Goal: Task Accomplishment & Management: Use online tool/utility

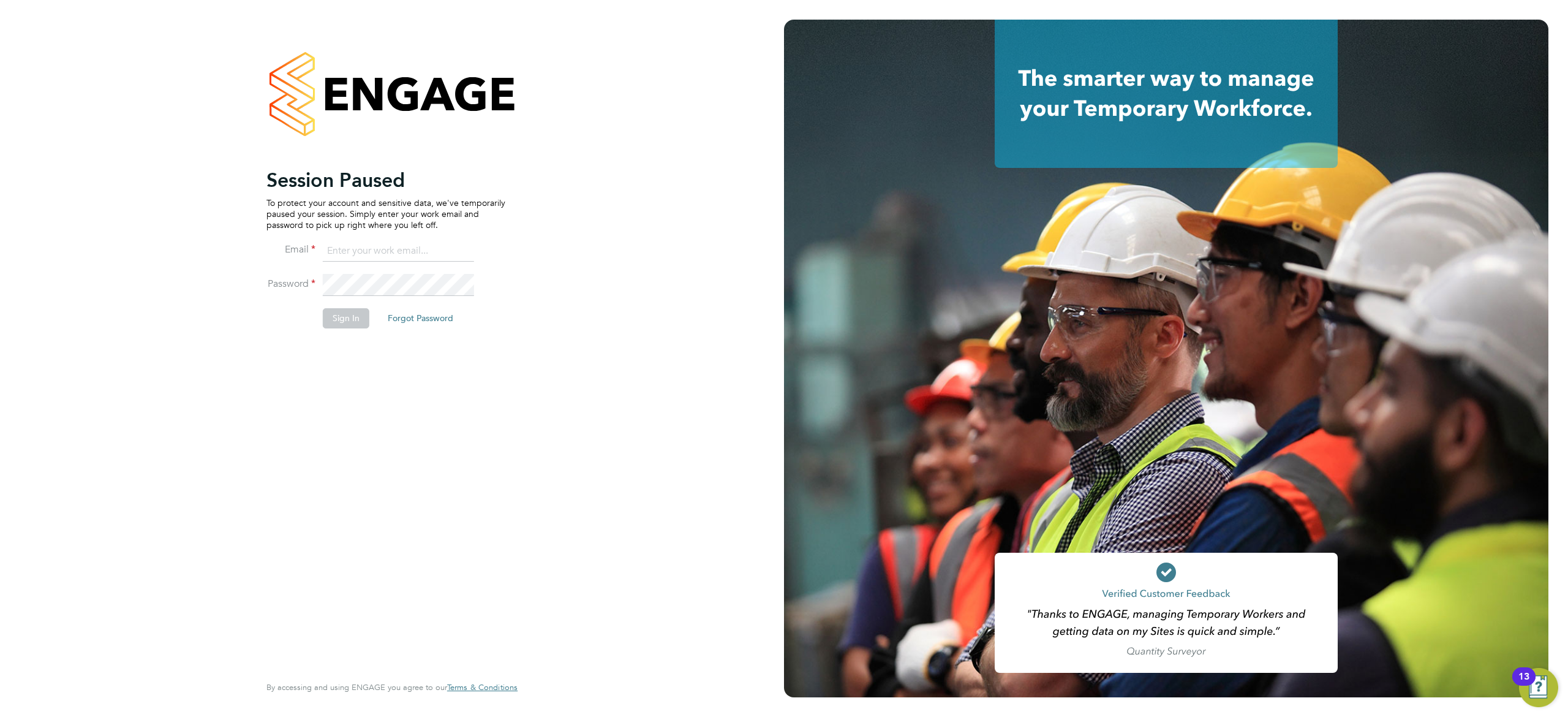
type input "[EMAIL_ADDRESS][DOMAIN_NAME]"
click at [343, 321] on button "Sign In" at bounding box center [346, 318] width 47 height 20
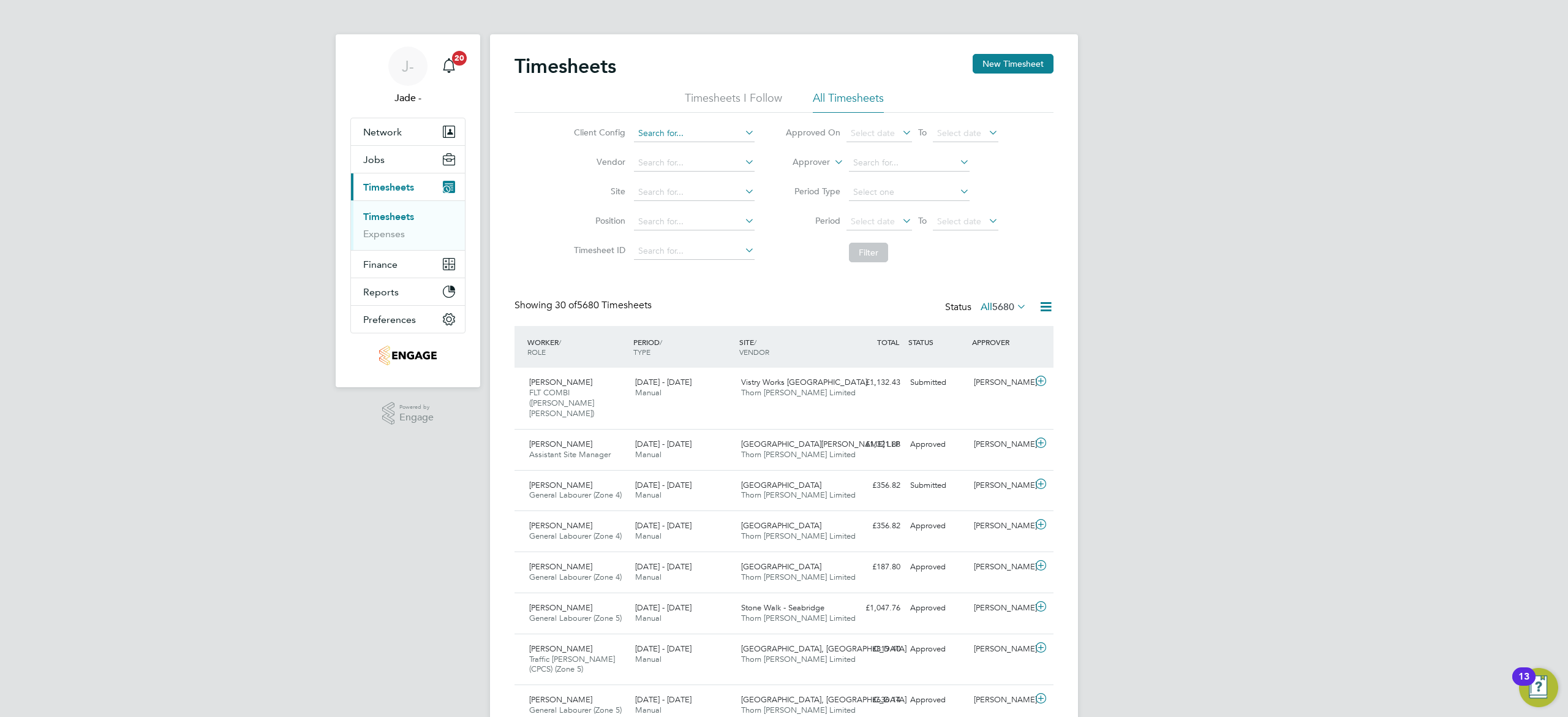
click at [658, 132] on input at bounding box center [694, 134] width 121 height 17
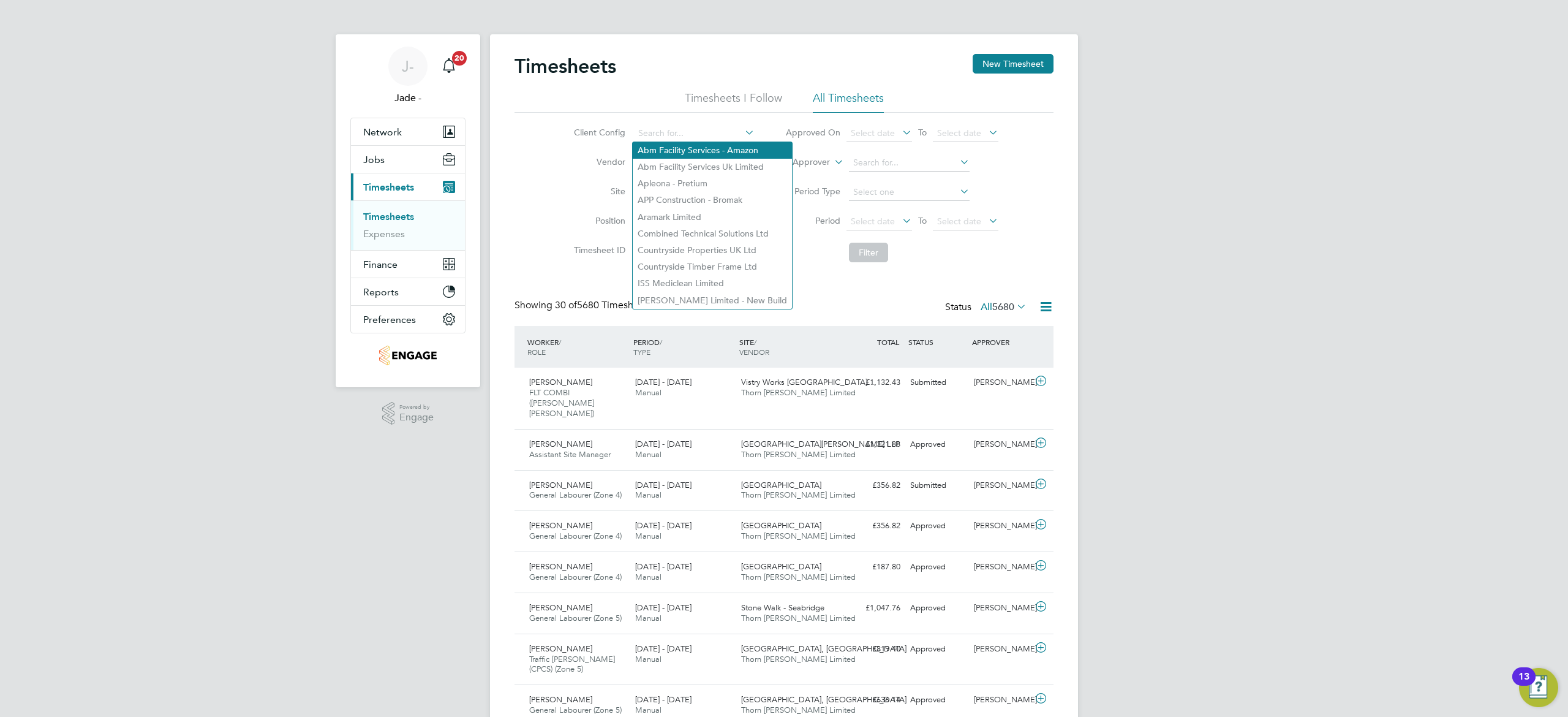
click at [666, 152] on li "Abm Facility Services - Amazon" at bounding box center [712, 150] width 159 height 16
type input "Abm Facility Services - Amazon"
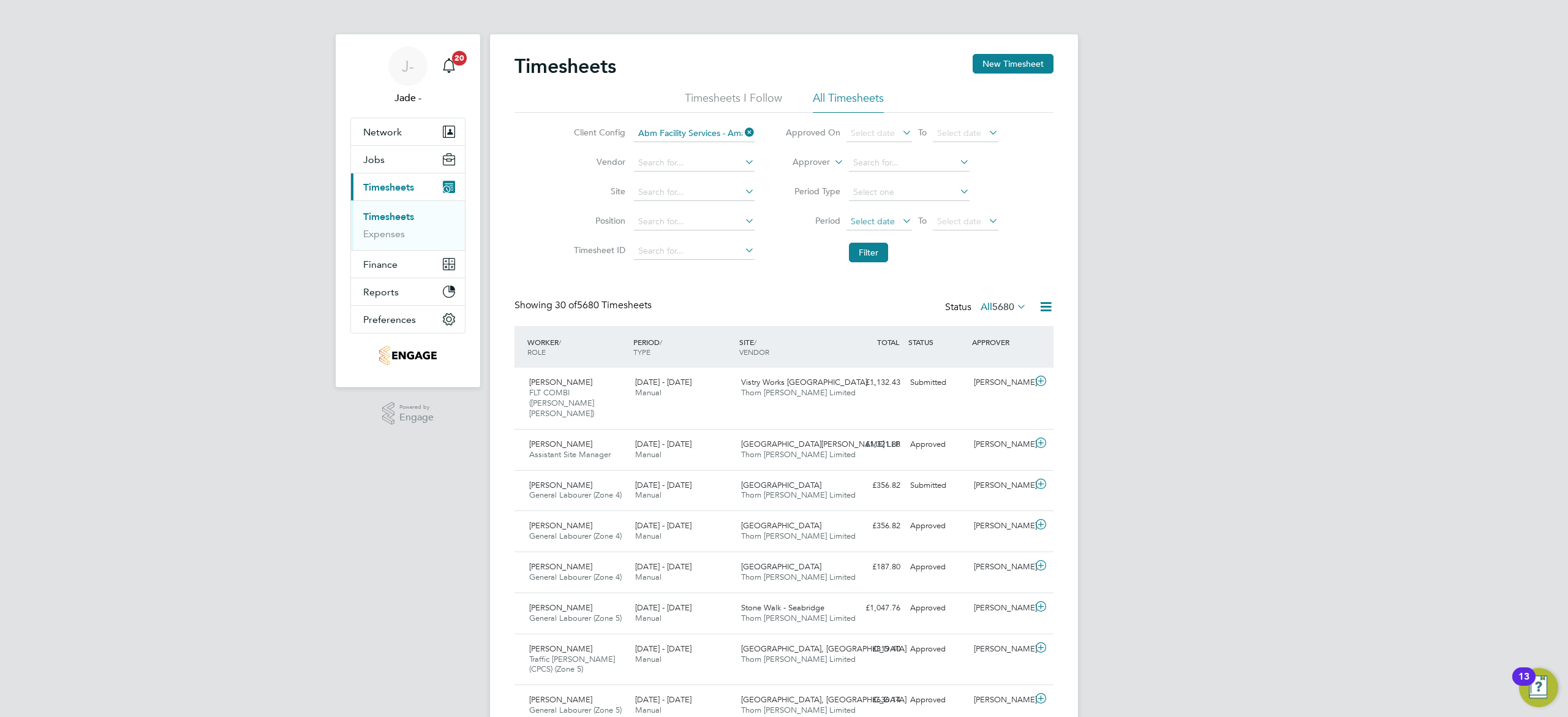
click at [883, 221] on span "Select date" at bounding box center [873, 221] width 44 height 11
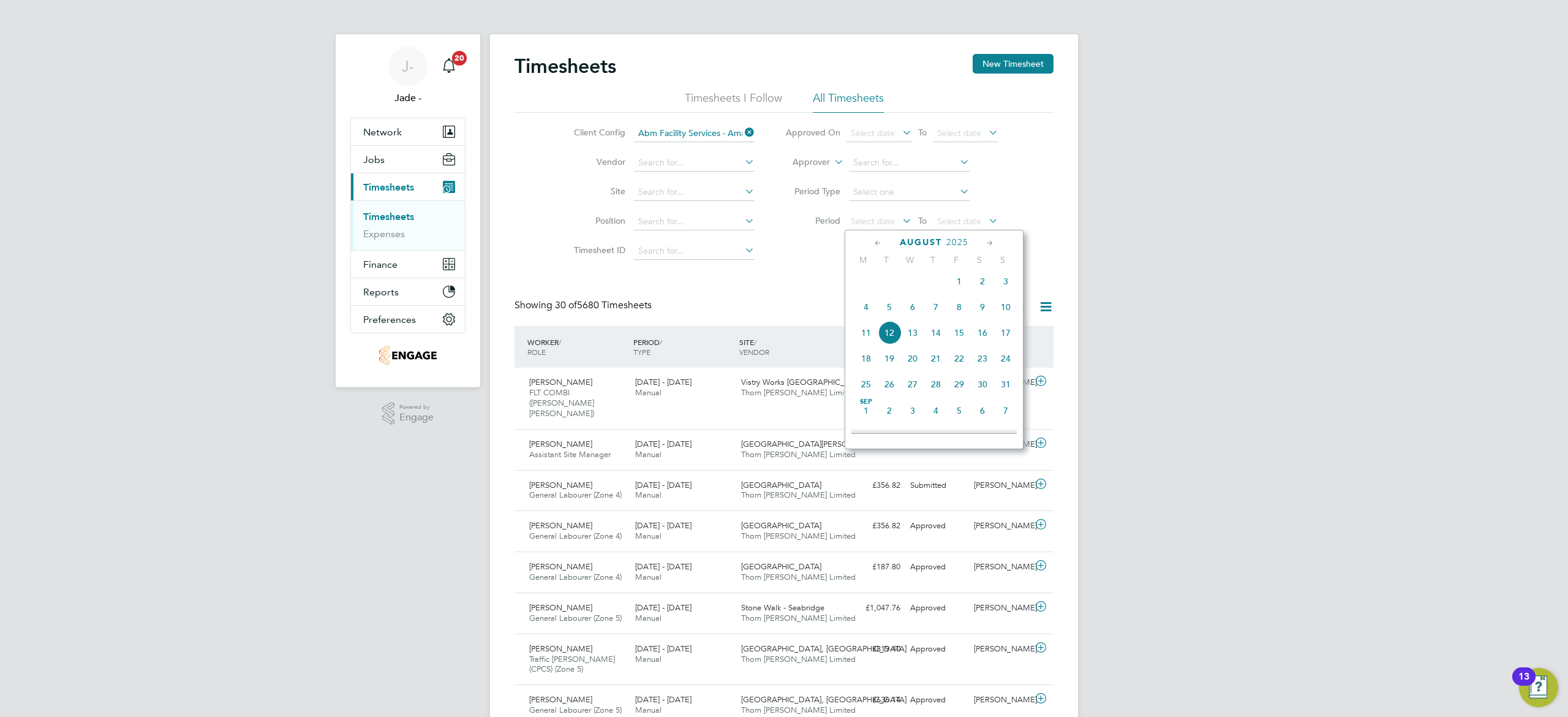
click at [983, 288] on span "2" at bounding box center [982, 281] width 23 height 23
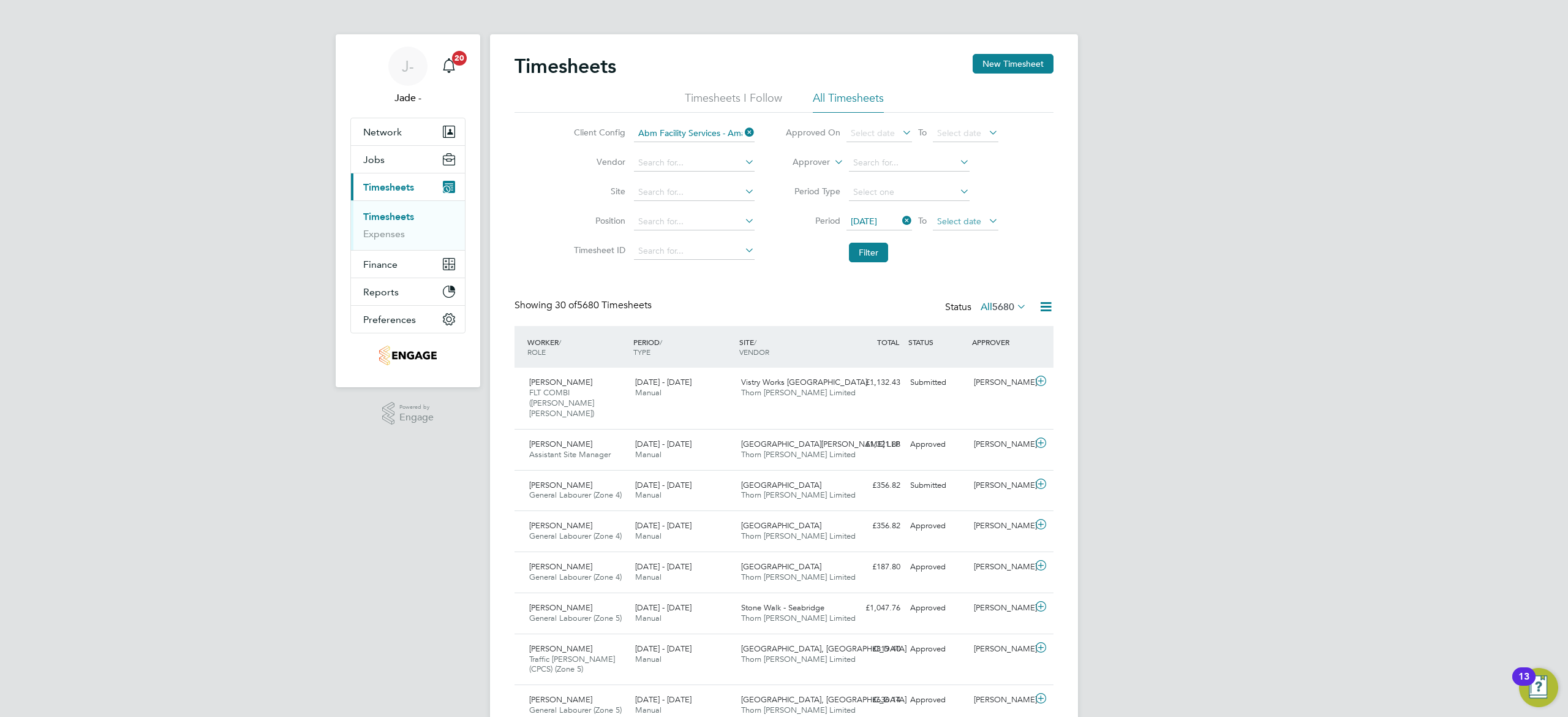
click at [964, 216] on span "Select date" at bounding box center [959, 221] width 44 height 11
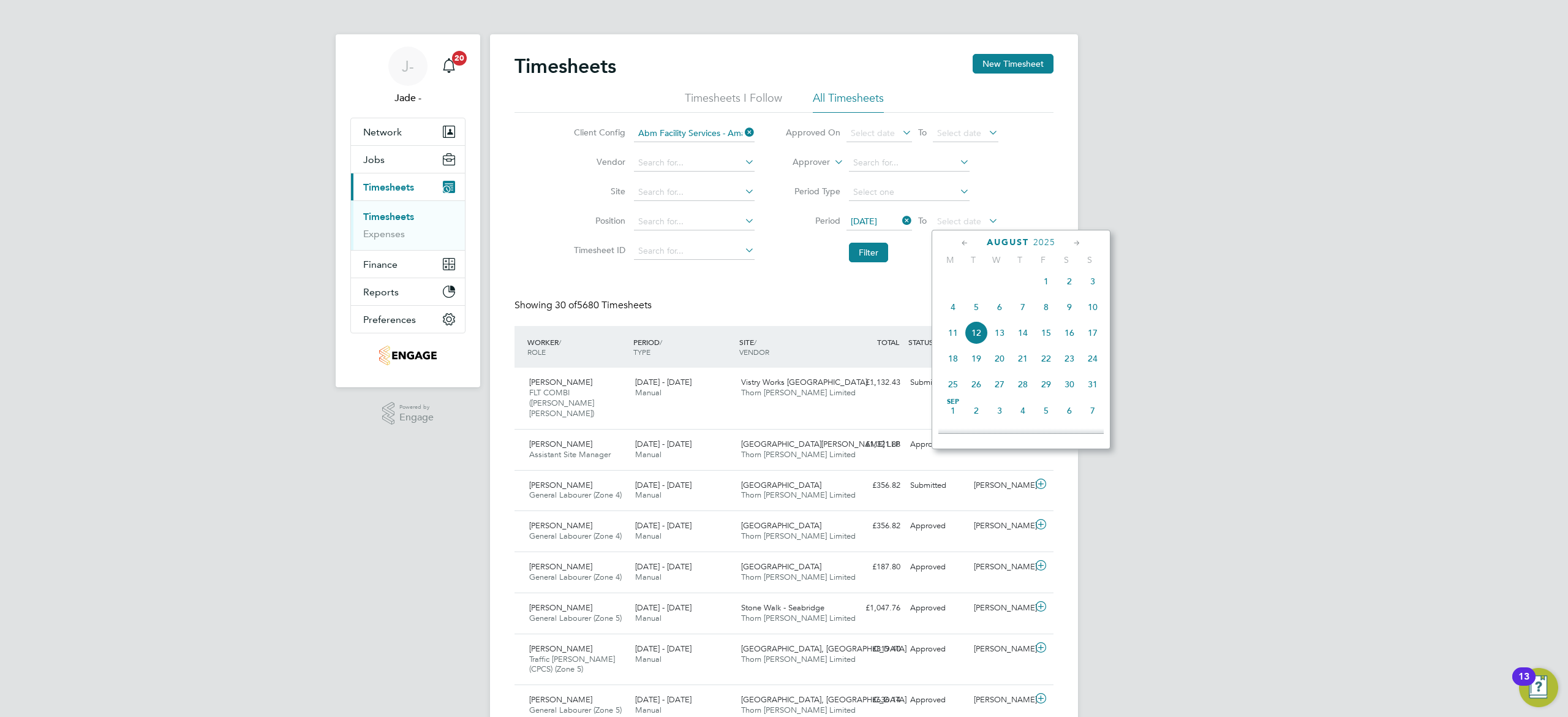
click at [1050, 309] on span "8" at bounding box center [1046, 307] width 23 height 23
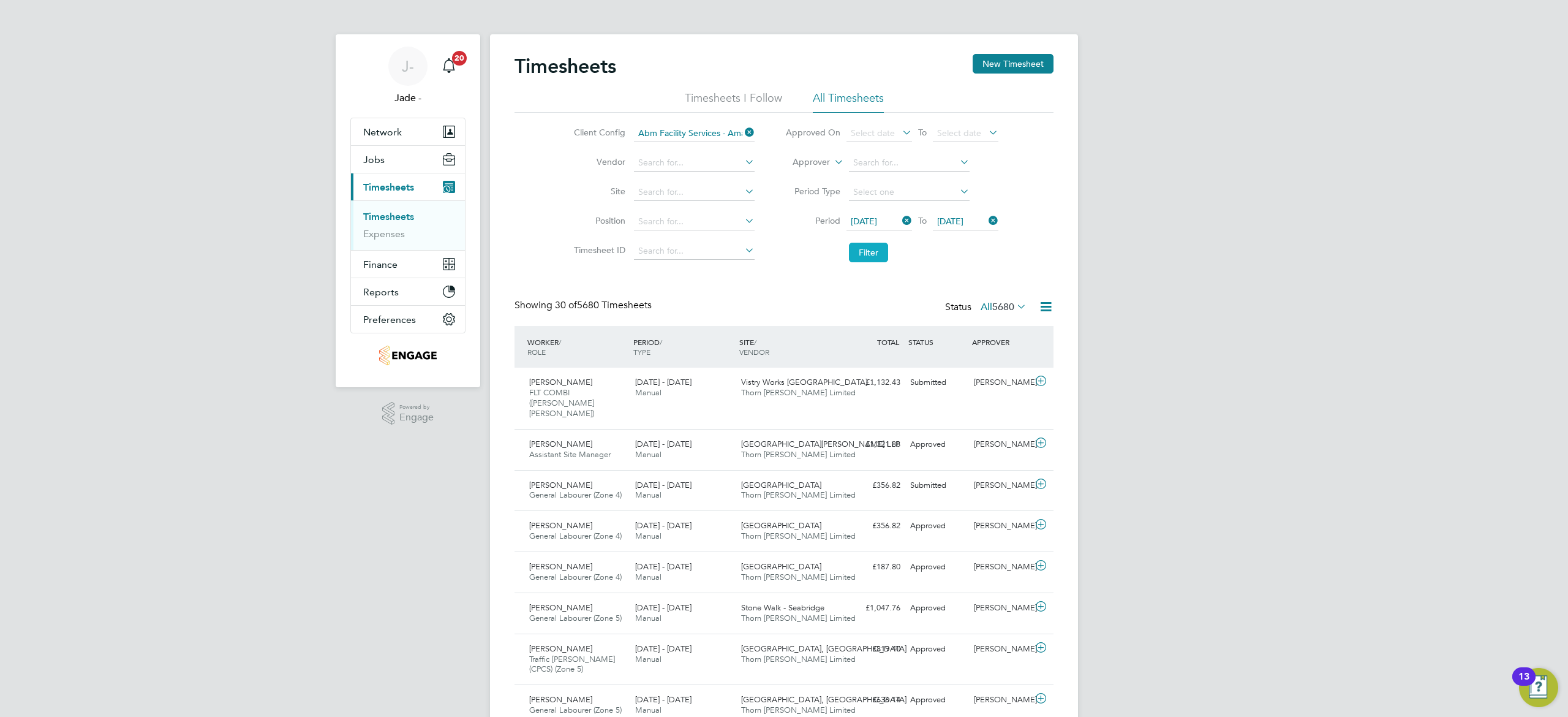
click at [882, 245] on button "Filter" at bounding box center [868, 252] width 39 height 20
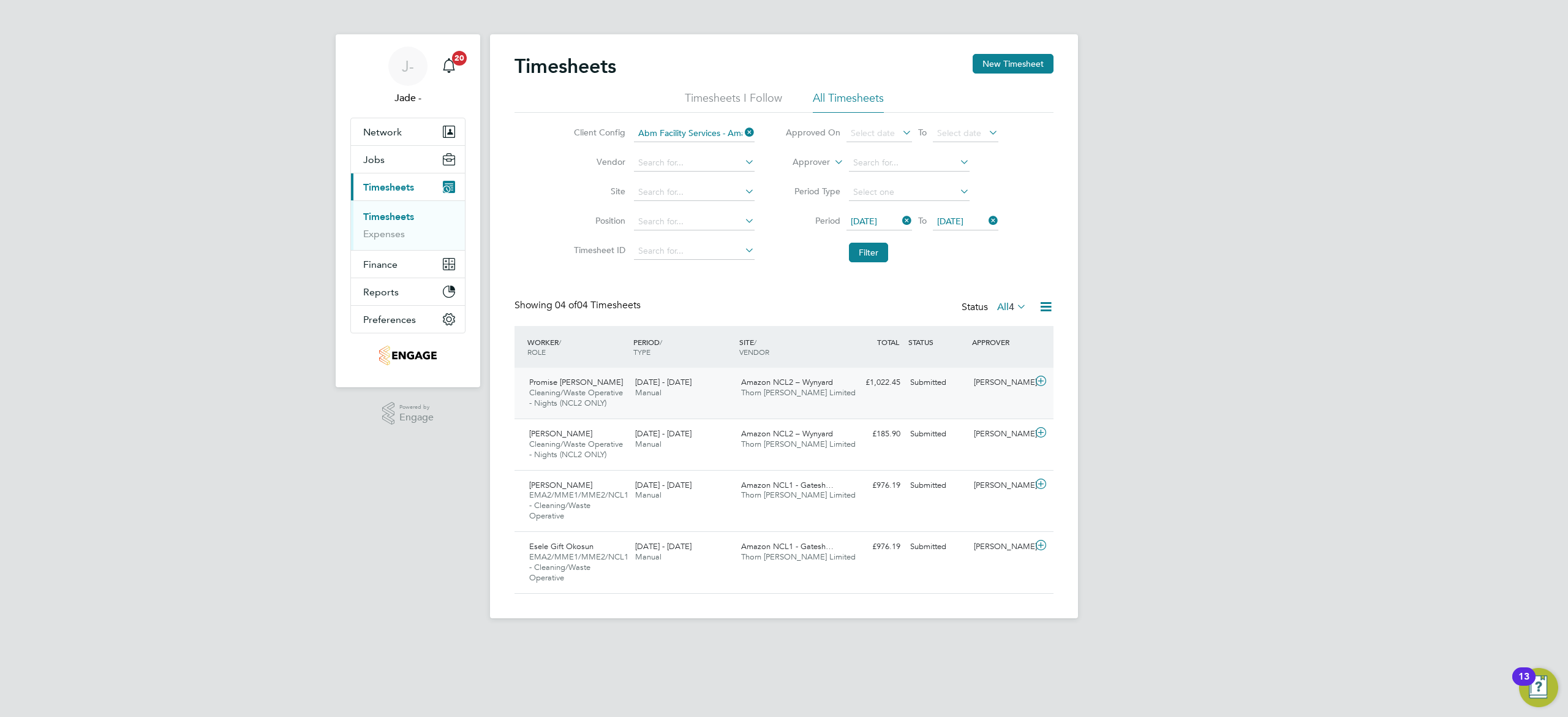
click at [680, 396] on div "2 - 8 Aug 2025 Manual" at bounding box center [683, 387] width 106 height 30
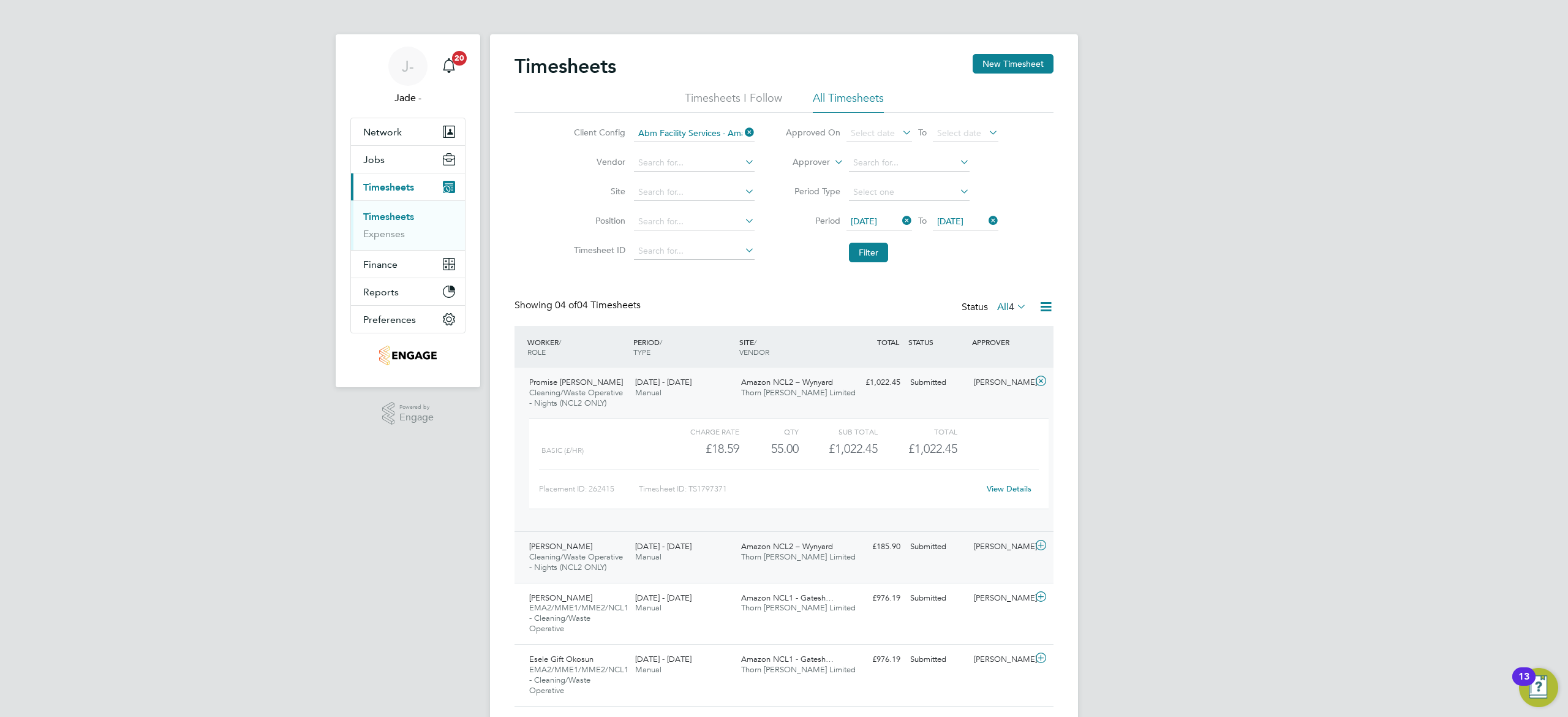
click at [691, 559] on div "2 - 8 Aug 2025 Manual" at bounding box center [683, 552] width 106 height 30
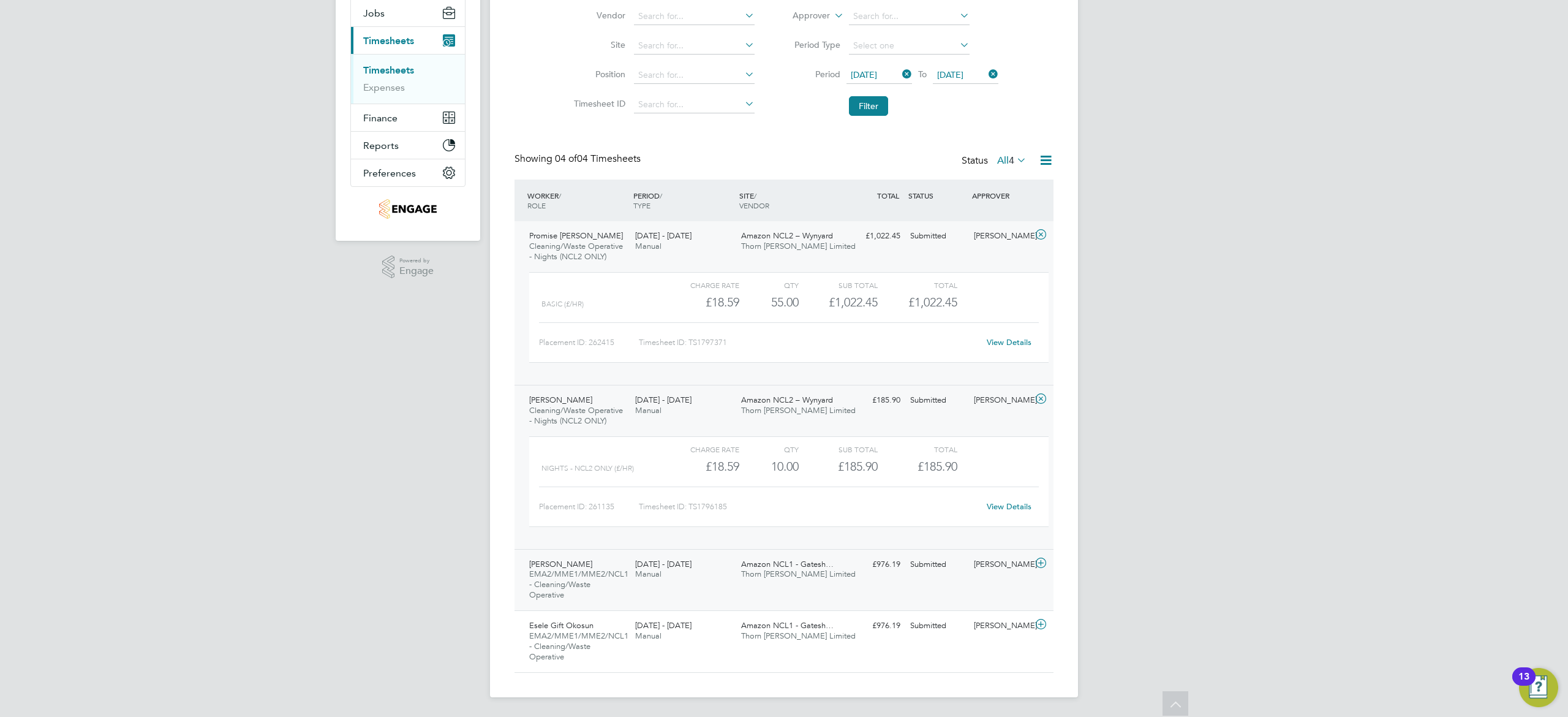
click at [685, 600] on div "Paul Chiedozie Ekoh EMA2/MME1/MME2/NCL1 - Cleaning/Waste Operative 2 - 8 Aug 20…" at bounding box center [784, 581] width 539 height 62
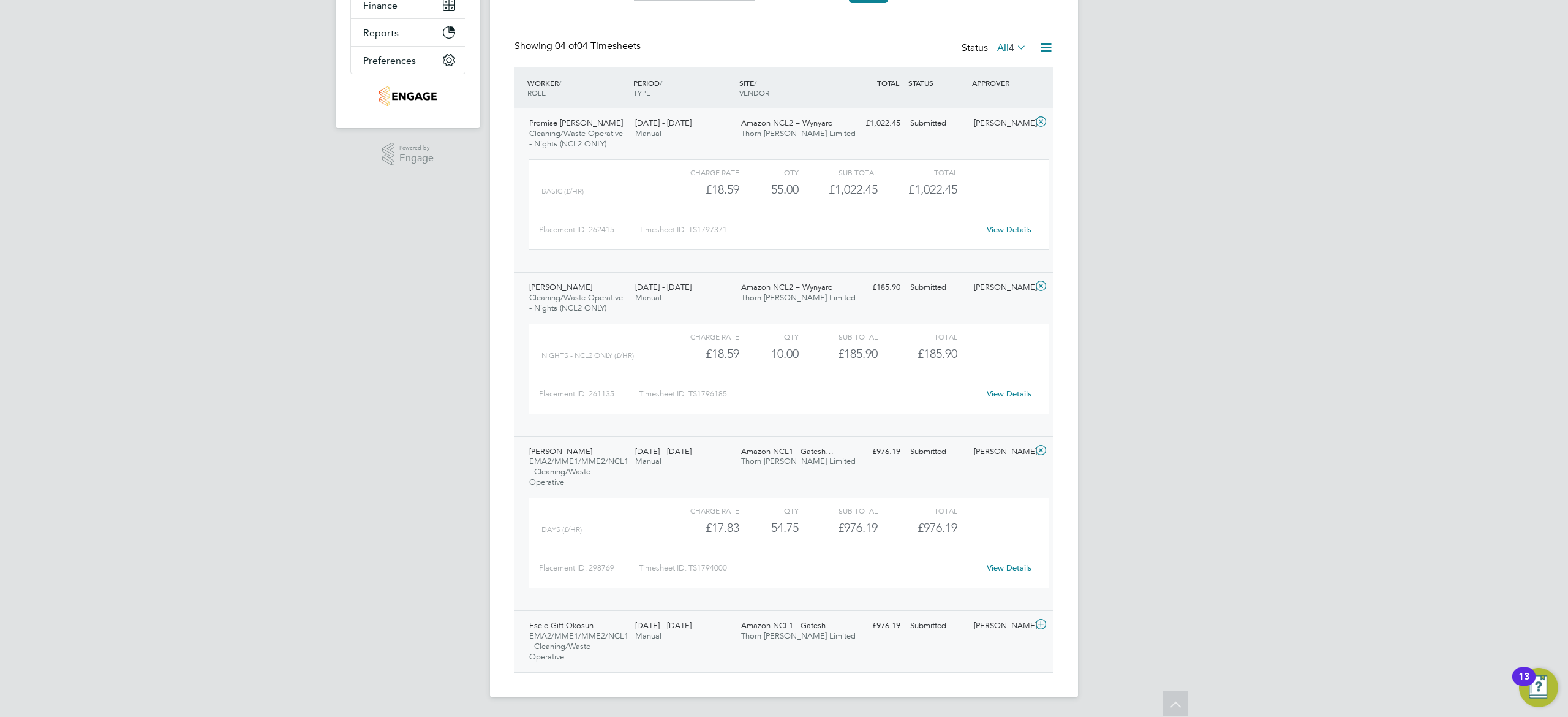
click at [691, 634] on div "2 - 8 Aug 2025 Manual" at bounding box center [683, 631] width 106 height 30
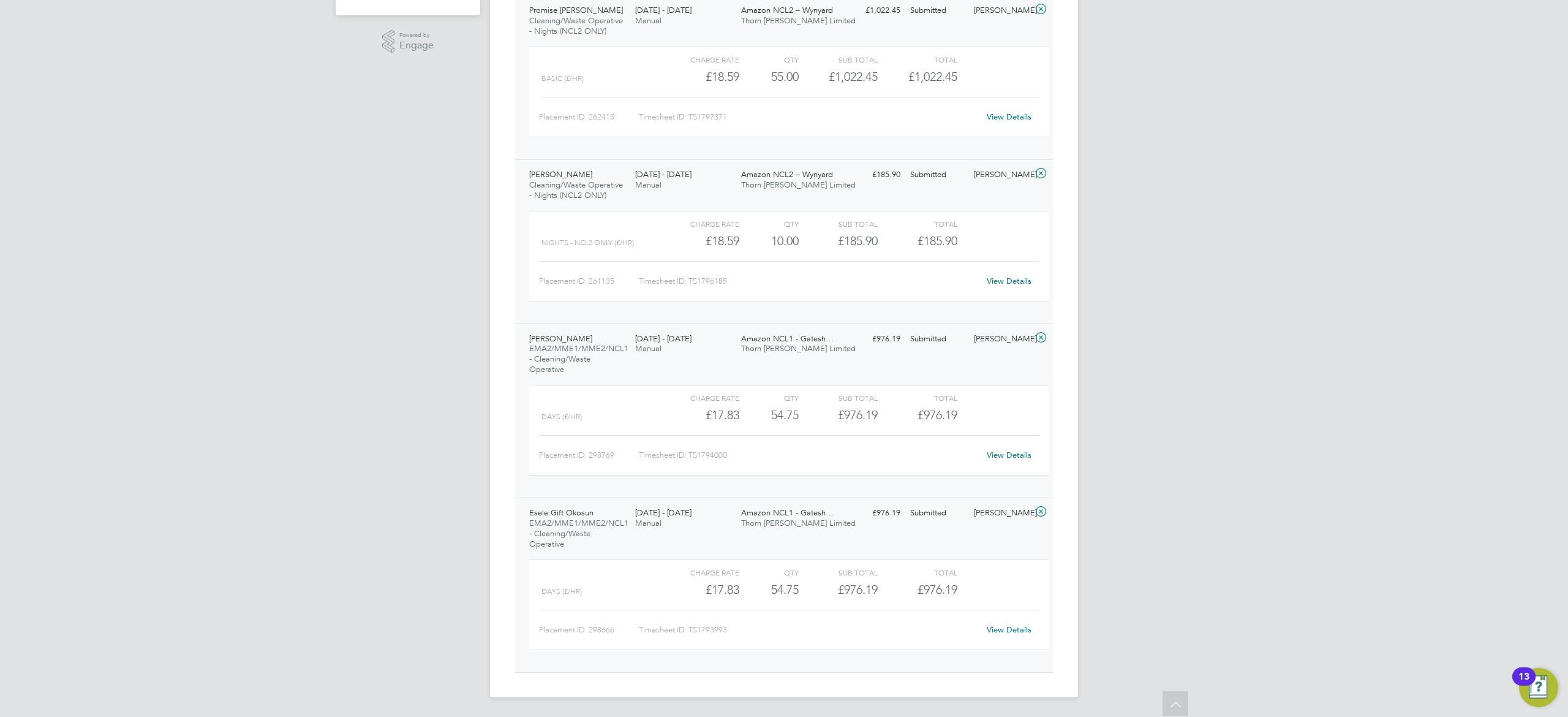
scroll to position [38, 0]
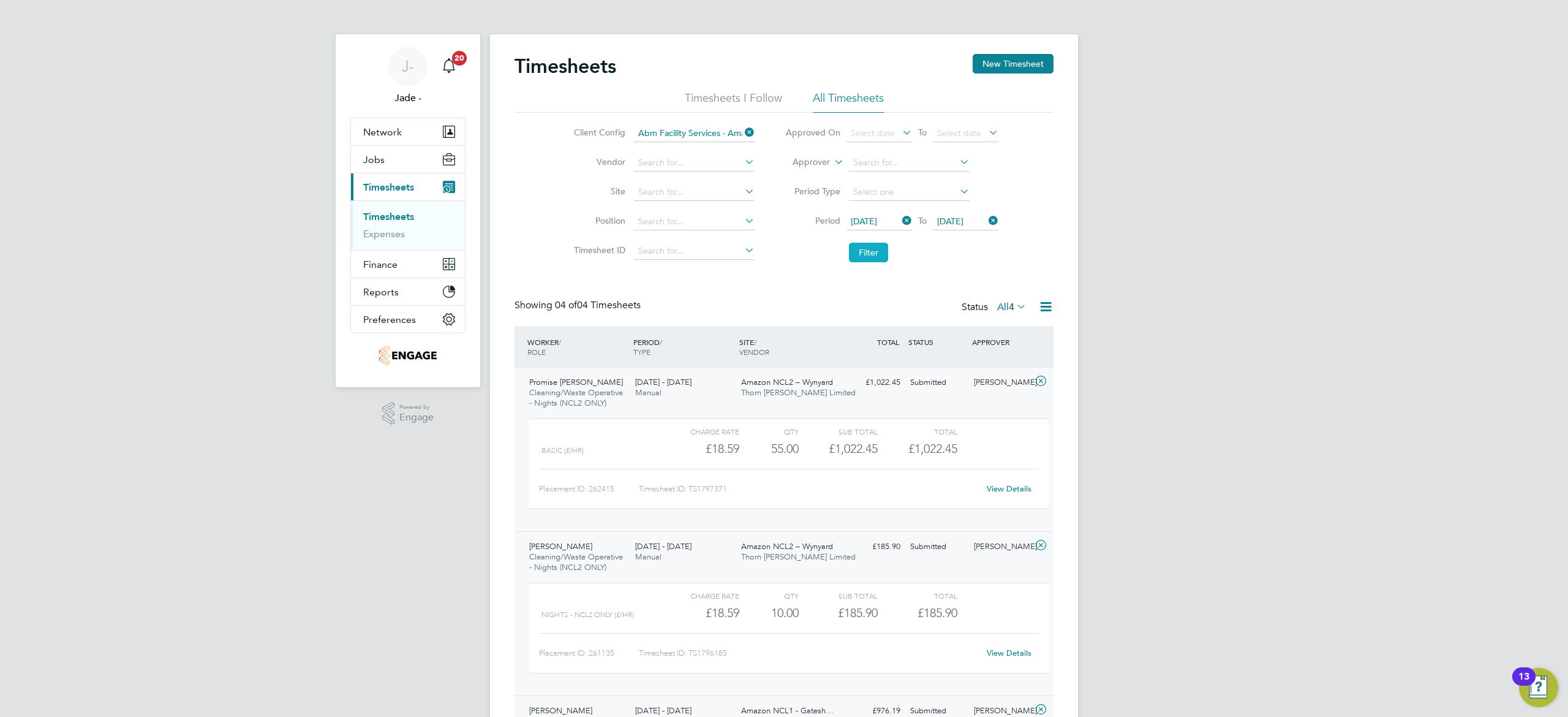
click at [861, 257] on button "Filter" at bounding box center [868, 252] width 39 height 20
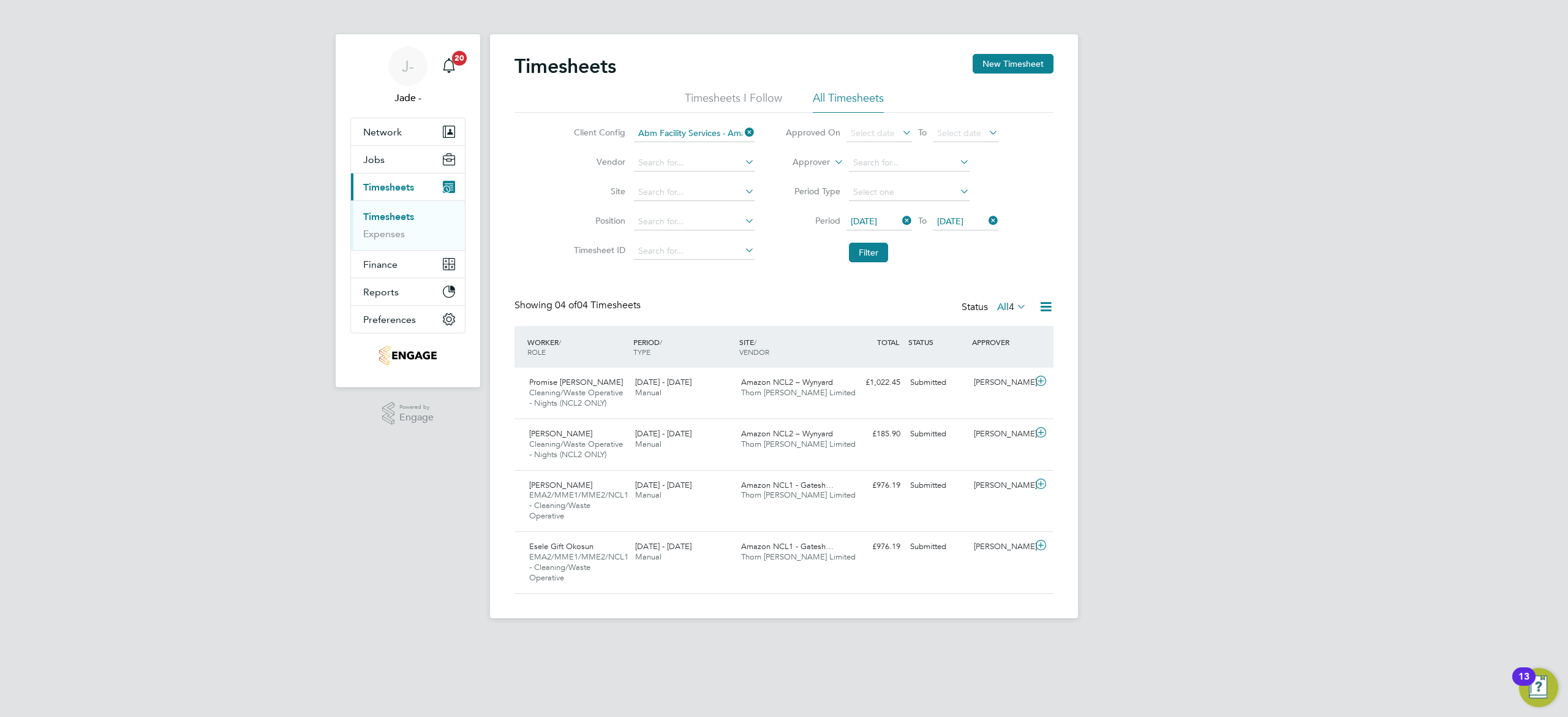
click at [997, 310] on label "All 4" at bounding box center [1012, 307] width 30 height 12
click at [686, 136] on input at bounding box center [694, 134] width 121 height 17
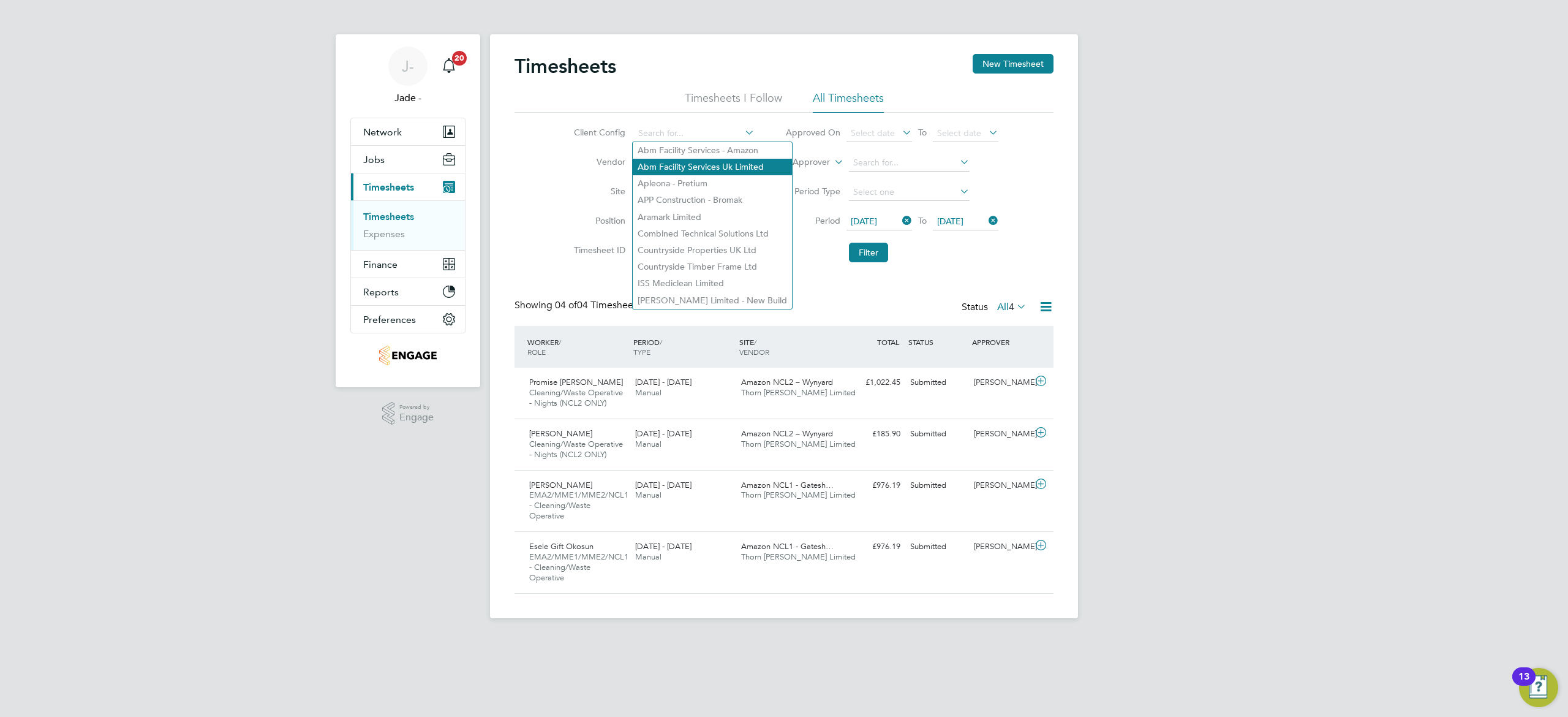
click at [738, 163] on li "Abm Facility Services Uk Limited" at bounding box center [712, 167] width 159 height 16
type input "Abm Facility Services Uk Limited"
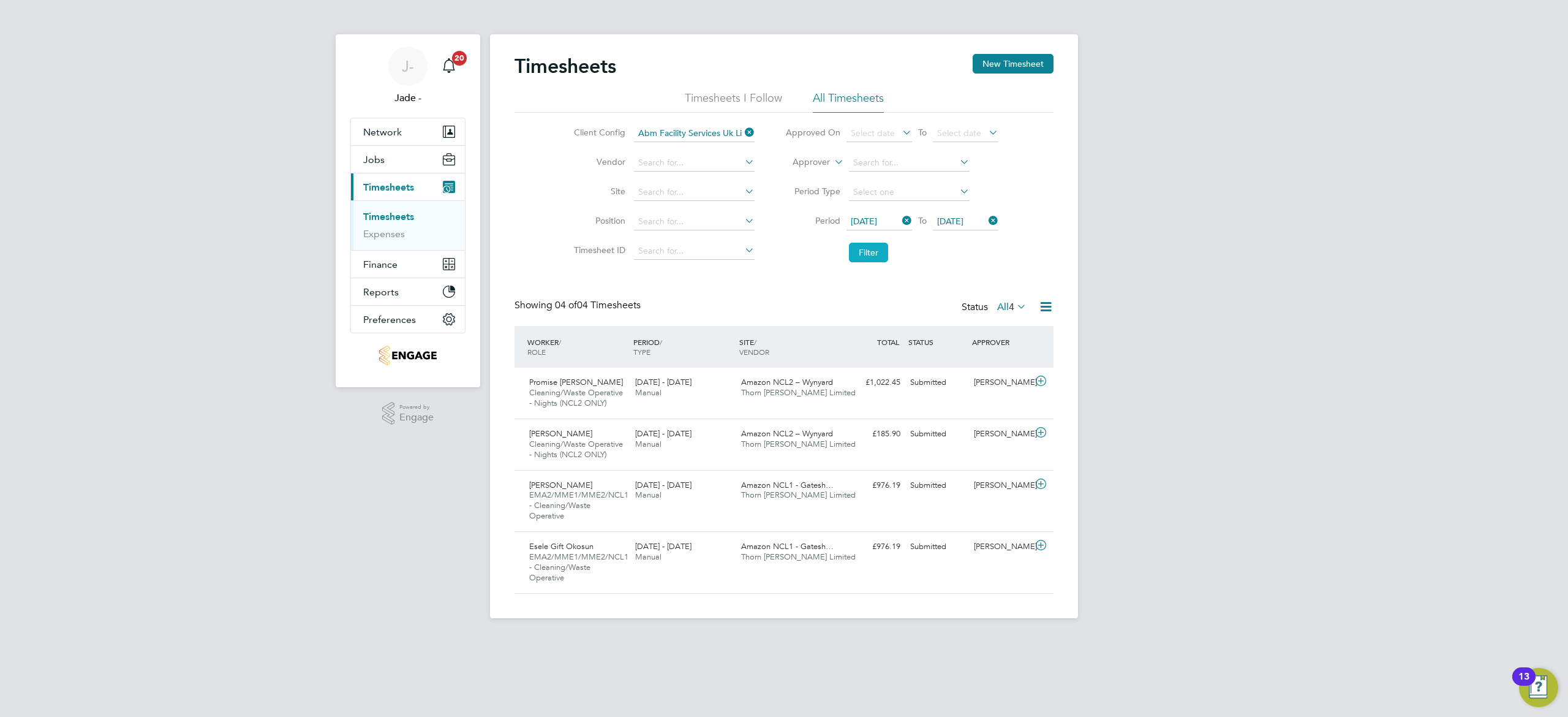
click at [871, 250] on button "Filter" at bounding box center [868, 252] width 39 height 20
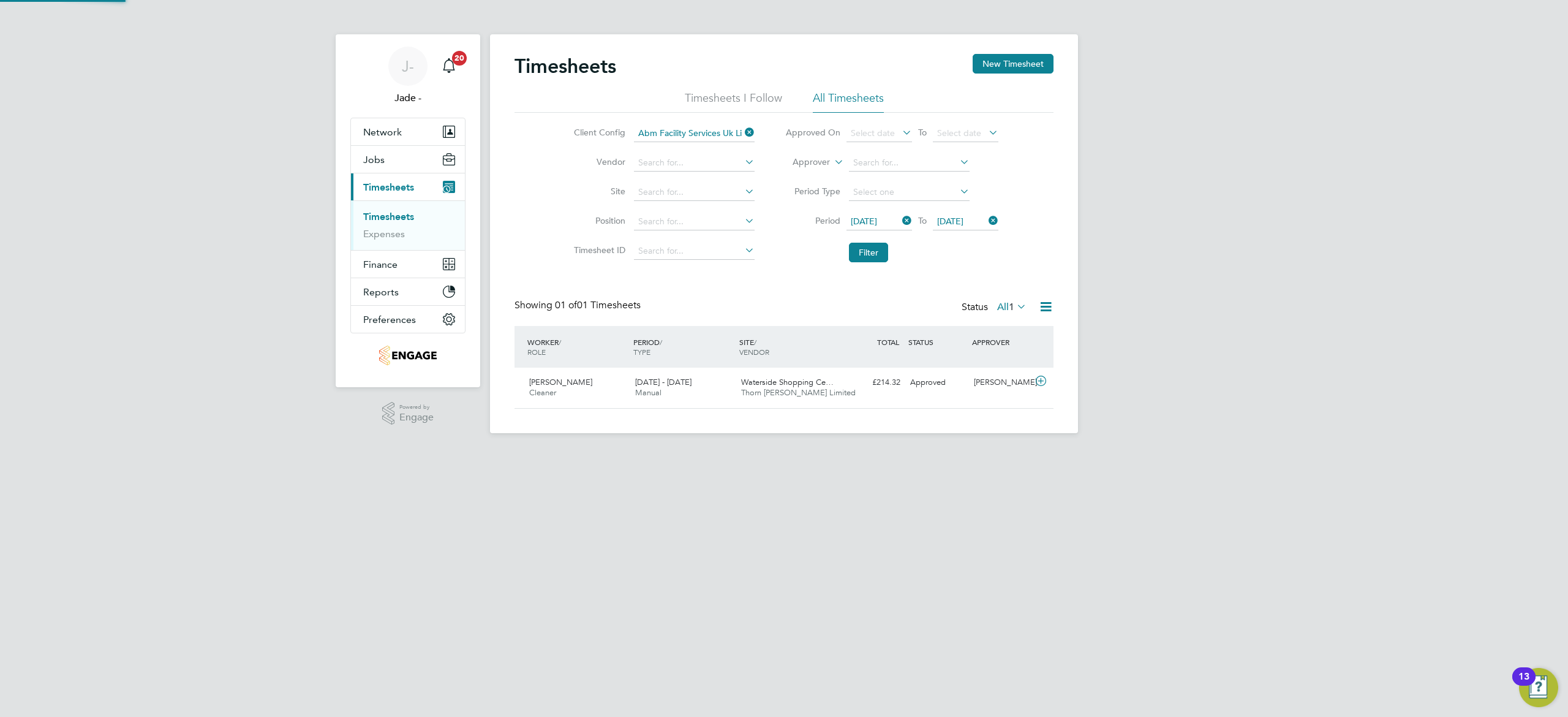
scroll to position [30, 107]
click at [848, 391] on div "£214.32 Approved" at bounding box center [873, 383] width 64 height 21
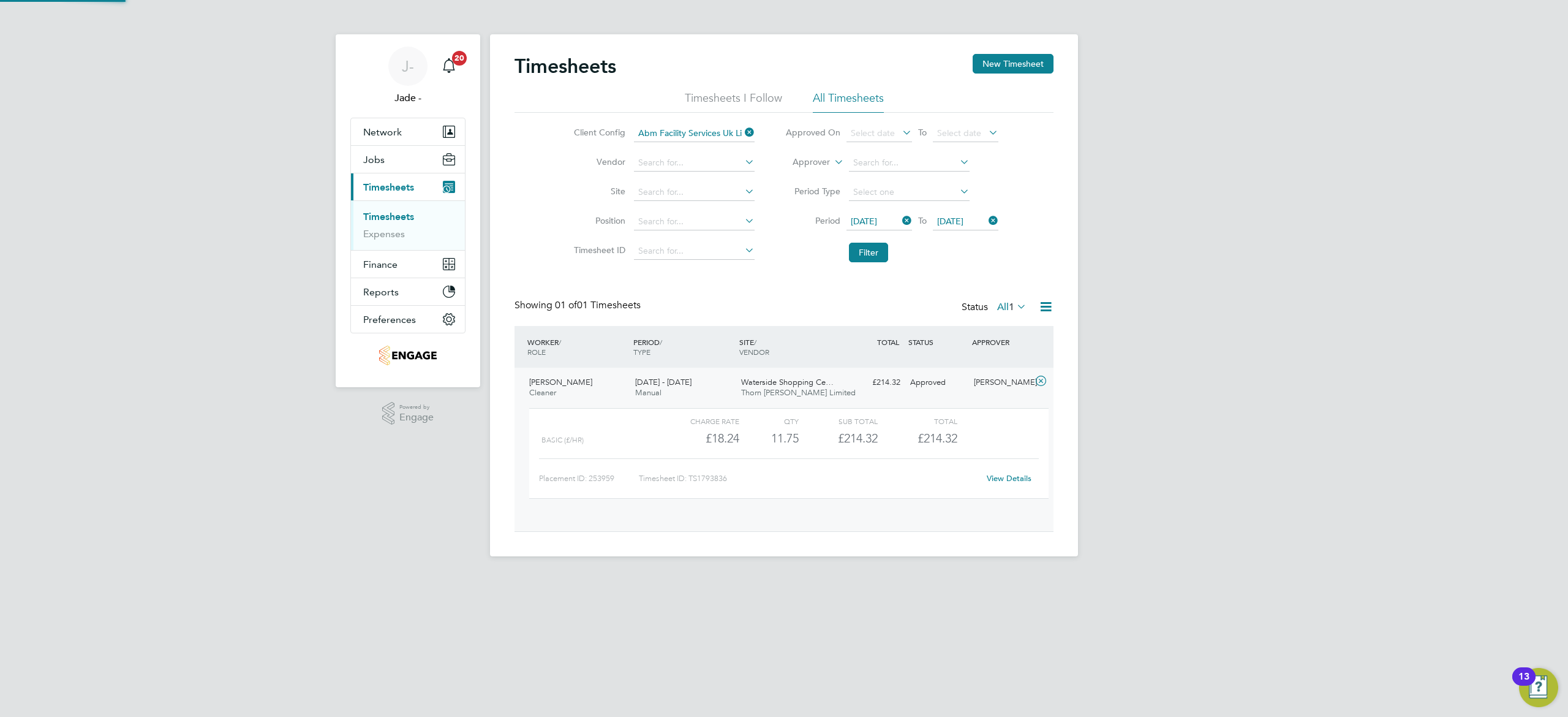
scroll to position [21, 119]
click at [1047, 304] on icon at bounding box center [1046, 307] width 16 height 16
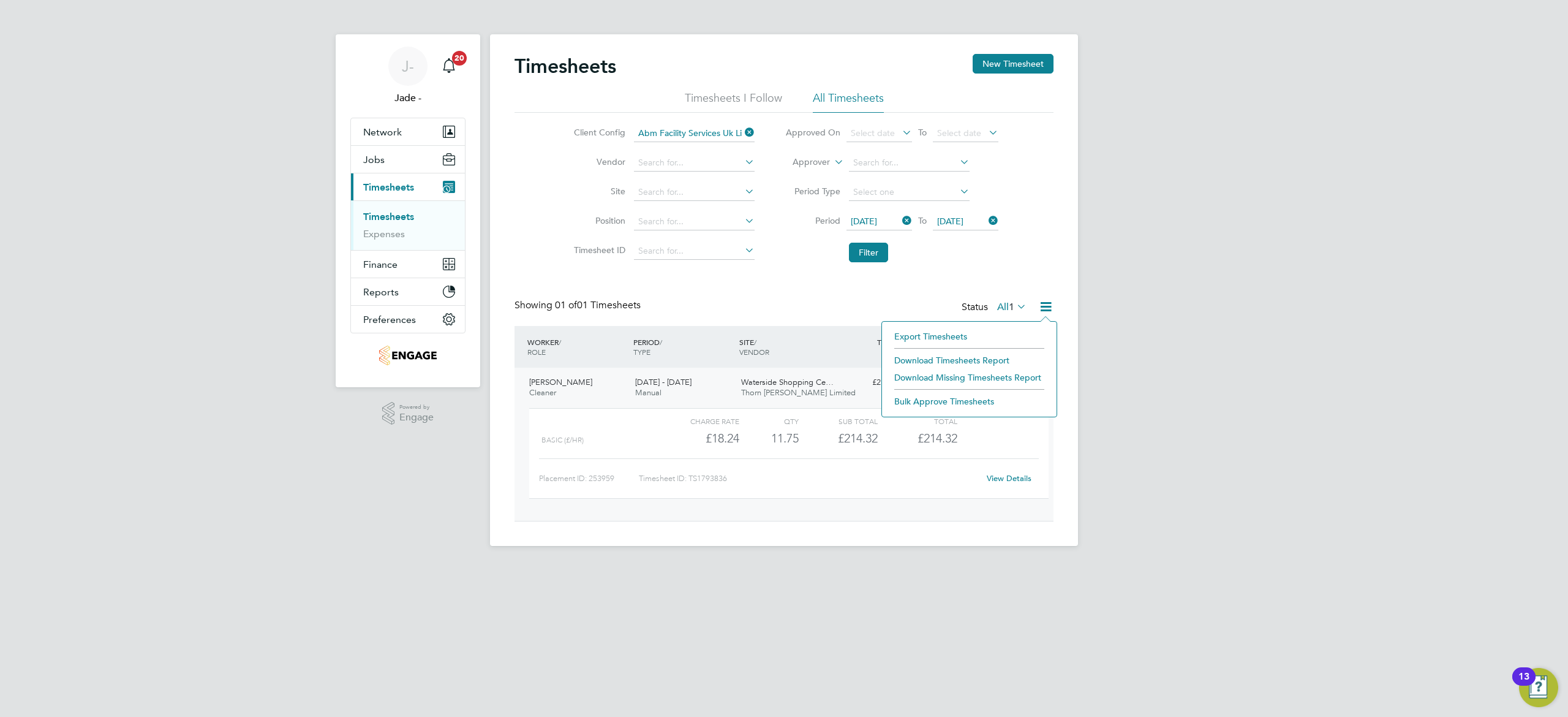
click at [941, 359] on li "Download Timesheets Report" at bounding box center [969, 361] width 163 height 17
click at [743, 134] on icon at bounding box center [743, 132] width 0 height 17
click at [743, 130] on icon at bounding box center [743, 132] width 0 height 17
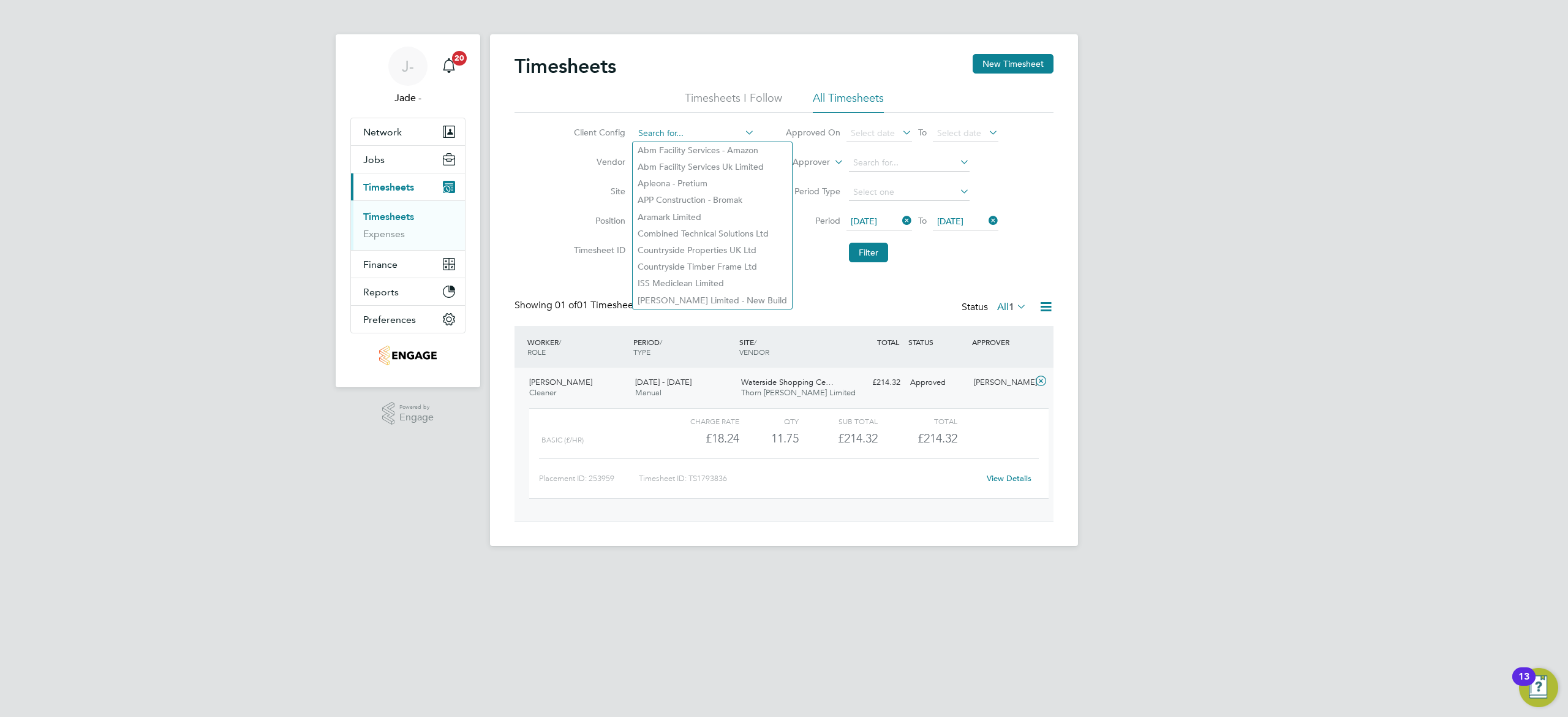
click at [692, 127] on input at bounding box center [694, 134] width 121 height 17
click at [743, 127] on icon at bounding box center [743, 132] width 0 height 17
click at [721, 175] on li "Apleona - Pretium" at bounding box center [712, 183] width 159 height 16
type input "Apleona - Pretium"
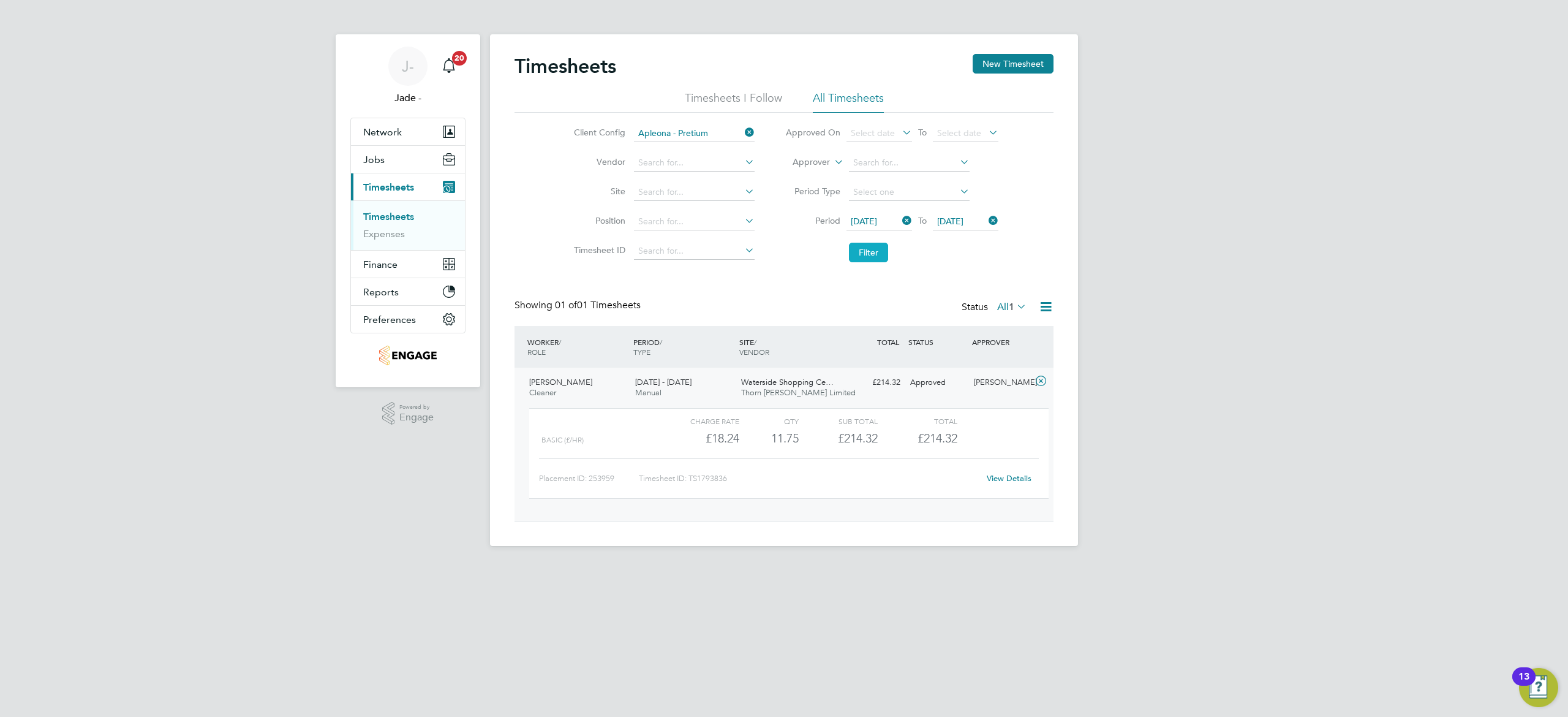
click at [868, 254] on button "Filter" at bounding box center [868, 252] width 39 height 20
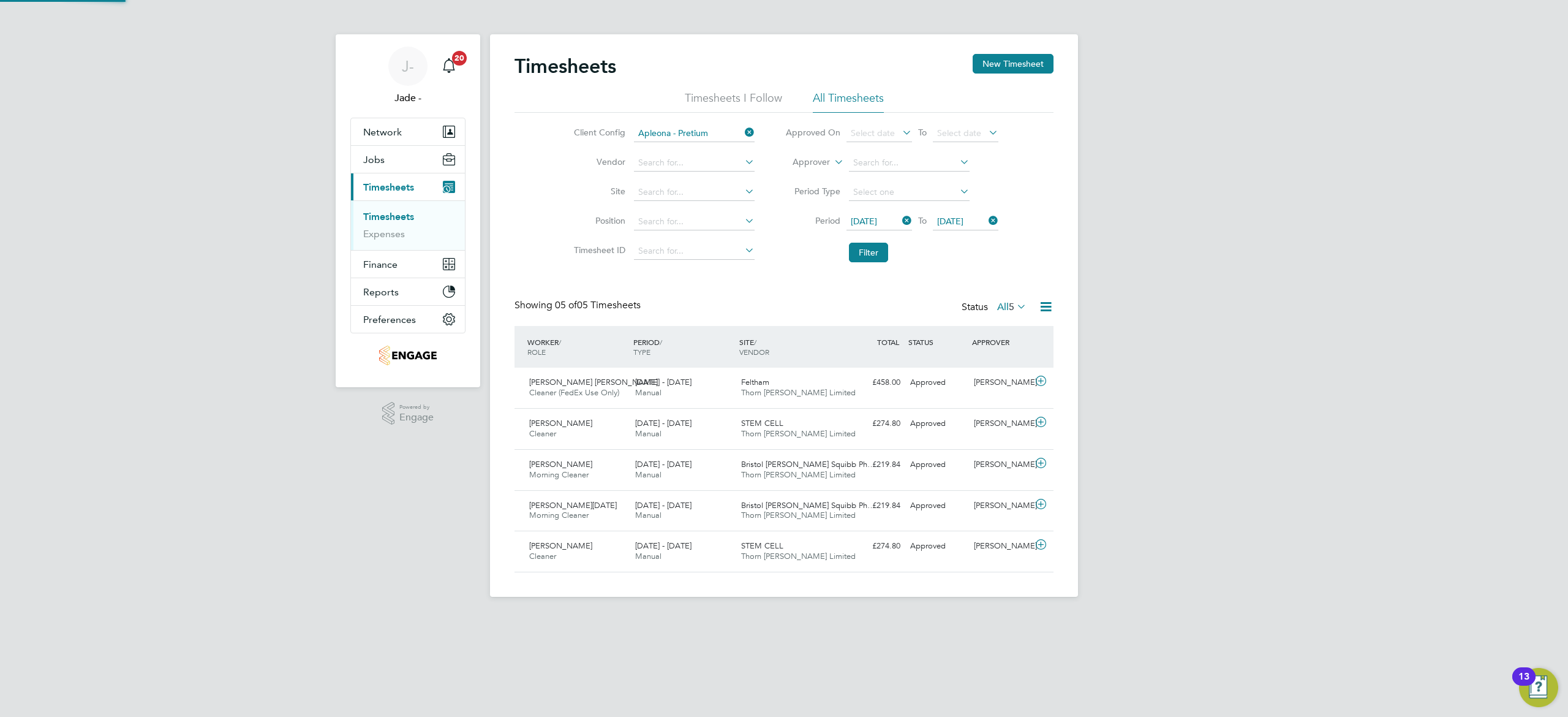
scroll to position [30, 107]
click at [1044, 303] on icon at bounding box center [1046, 307] width 16 height 16
click at [988, 359] on li "Download Timesheets Report" at bounding box center [969, 361] width 163 height 17
click at [861, 255] on button "Filter" at bounding box center [868, 252] width 39 height 20
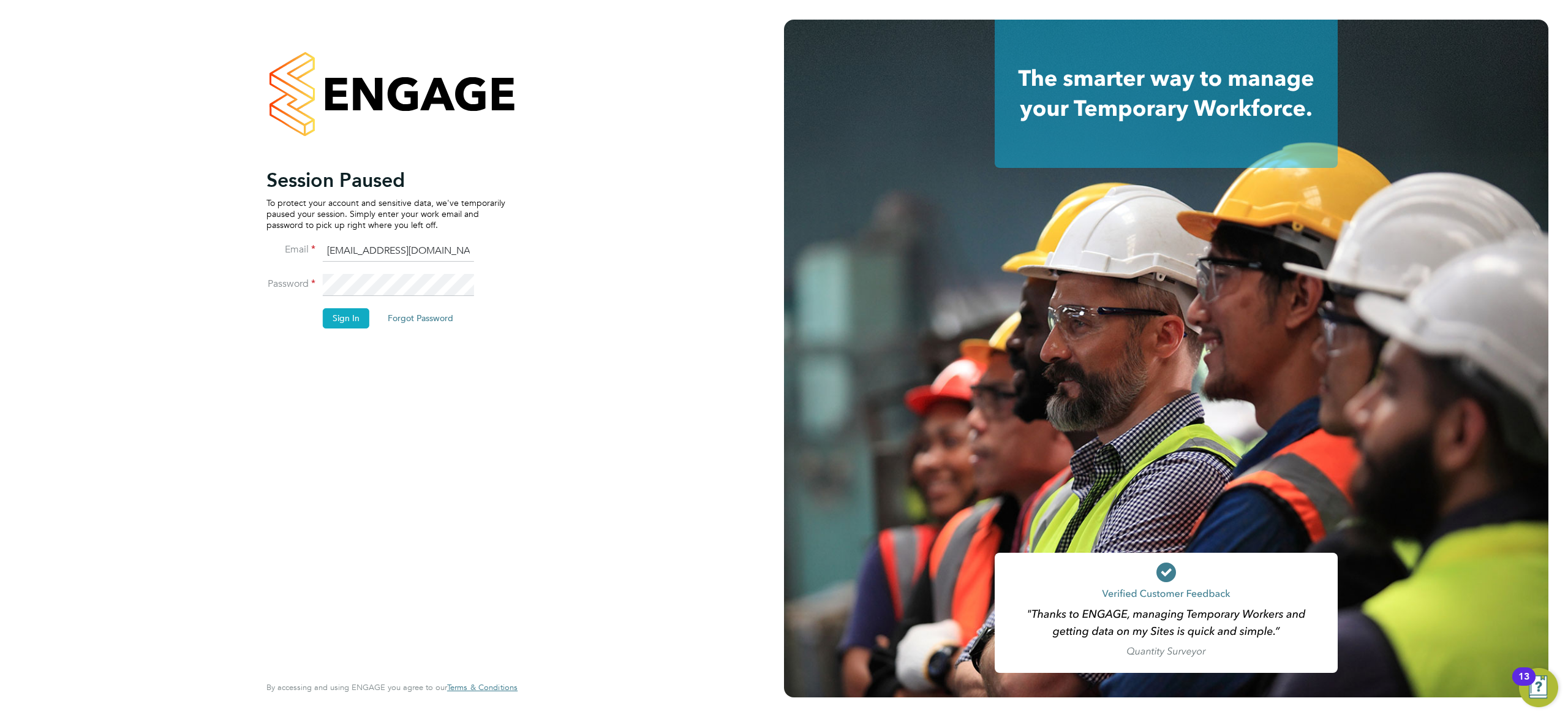
click at [348, 314] on button "Sign In" at bounding box center [346, 318] width 47 height 20
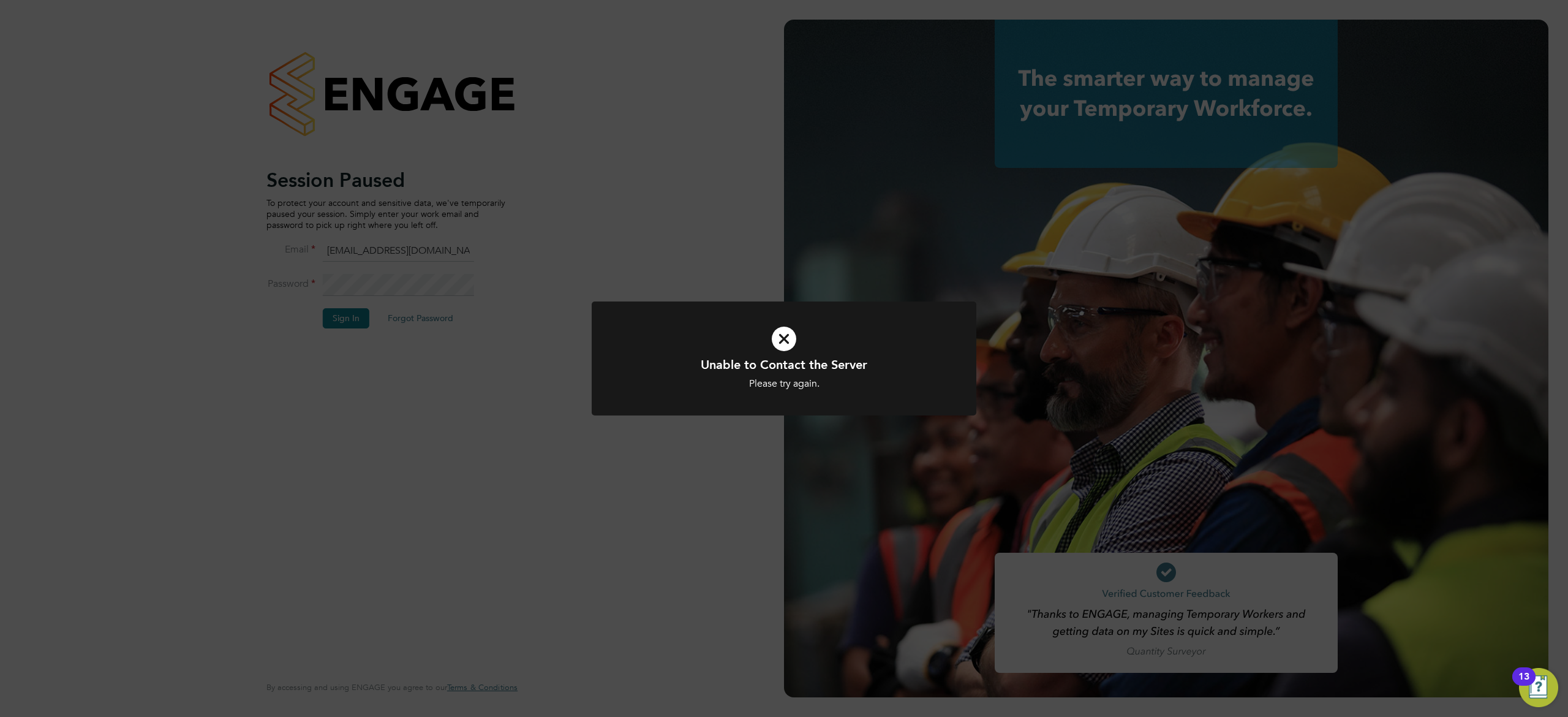
click at [785, 333] on icon at bounding box center [784, 339] width 319 height 48
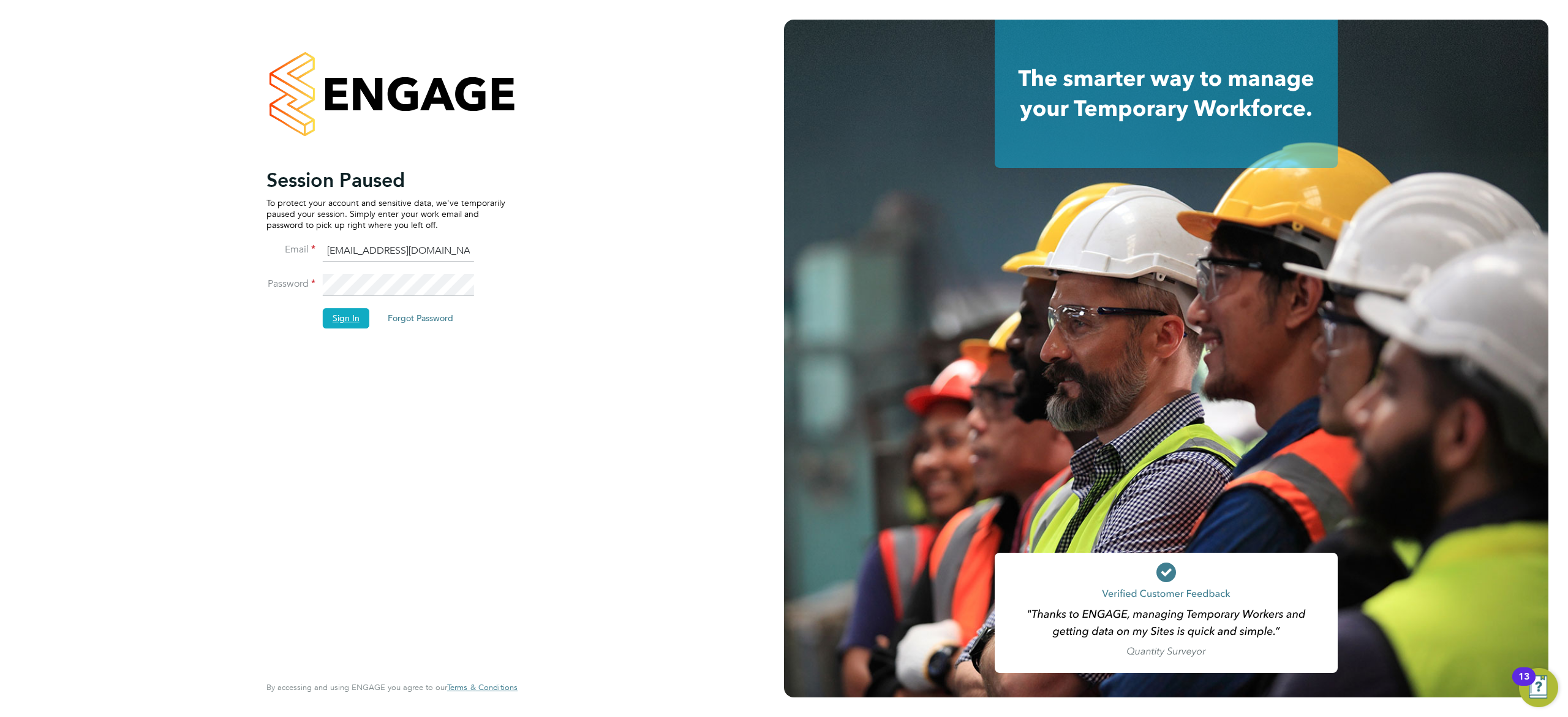
click at [355, 323] on button "Sign In" at bounding box center [346, 318] width 47 height 20
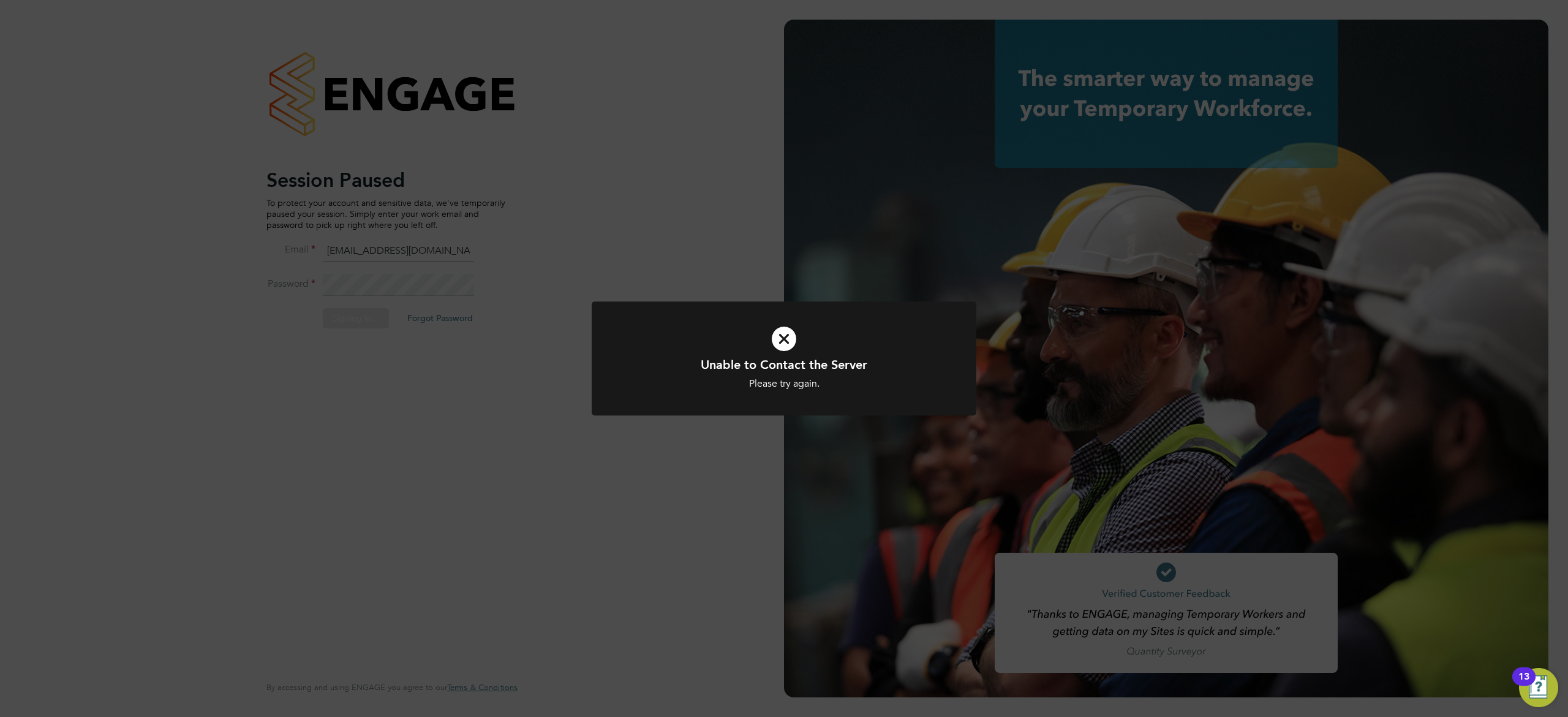
click at [685, 497] on div "Unable to Contact the Server Please try again. Cancel Okay" at bounding box center [784, 358] width 1568 height 717
